Goal: Find specific page/section: Find specific page/section

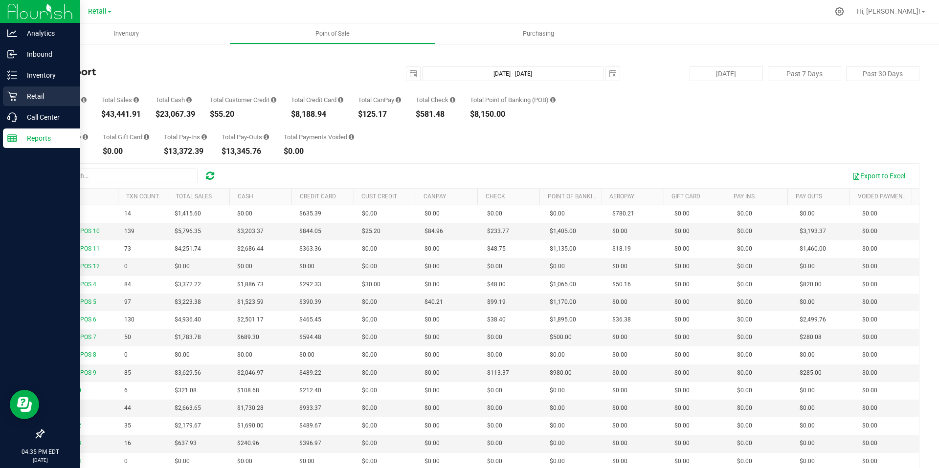
click at [11, 99] on icon at bounding box center [12, 96] width 10 height 10
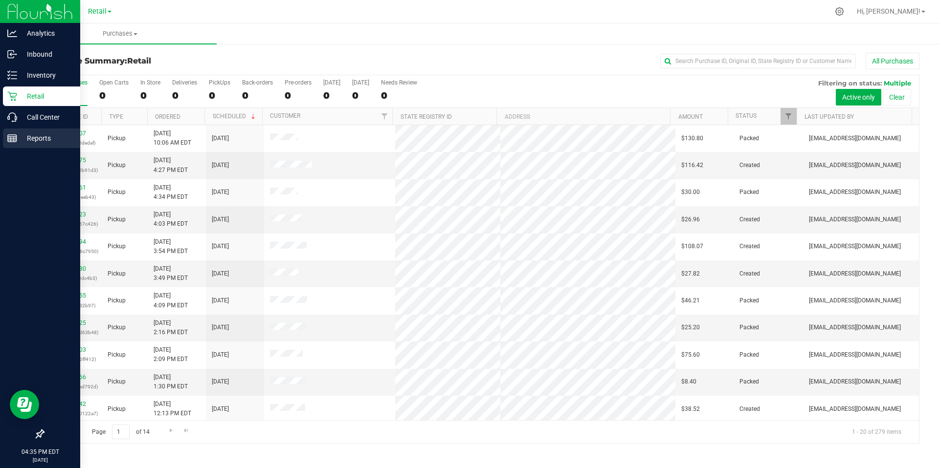
click at [18, 136] on p "Reports" at bounding box center [46, 138] width 59 height 12
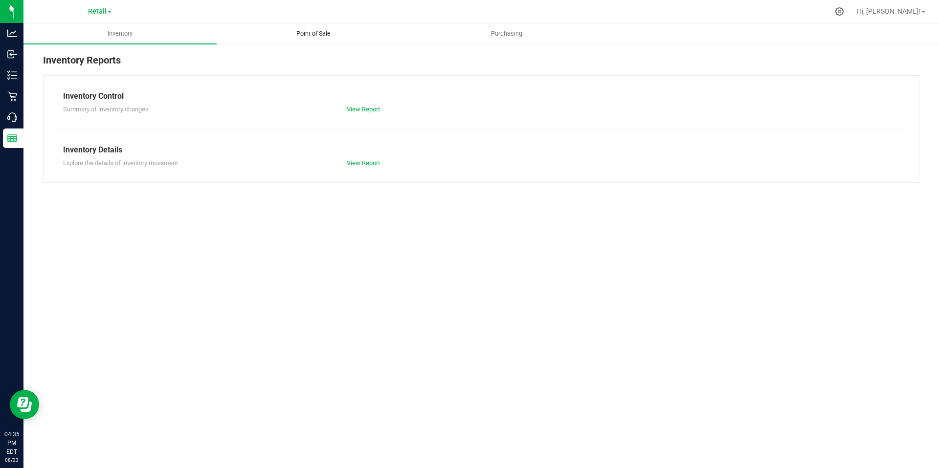
click at [314, 31] on span "Point of Sale" at bounding box center [313, 33] width 61 height 9
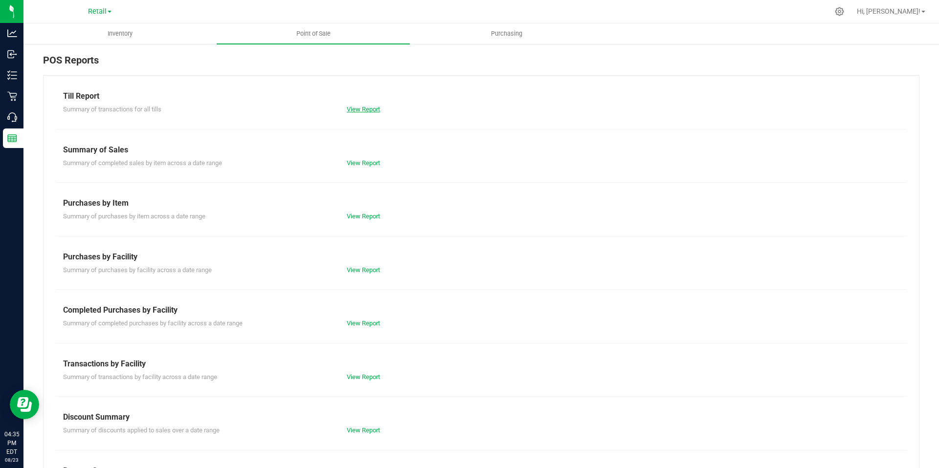
click at [354, 107] on link "View Report" at bounding box center [363, 109] width 33 height 7
